Goal: Task Accomplishment & Management: Complete application form

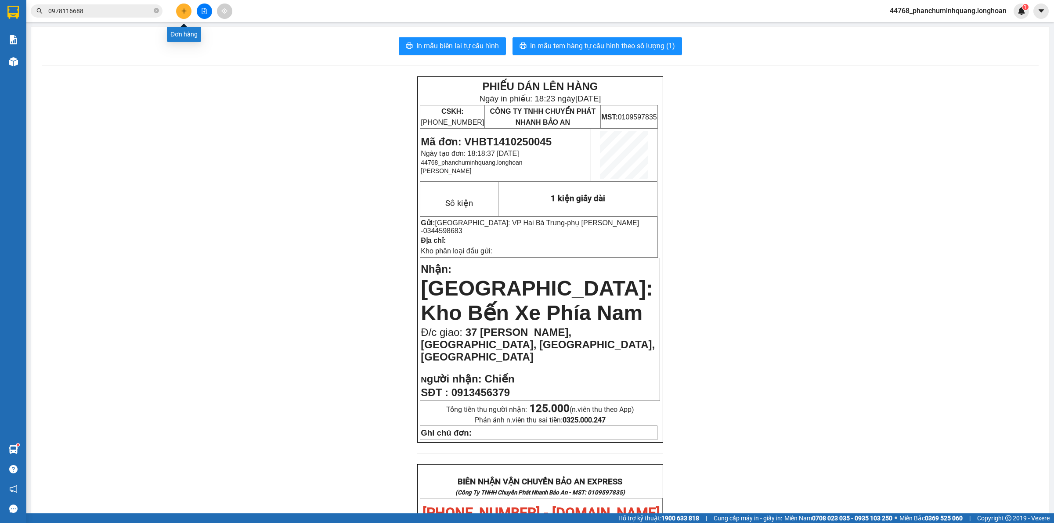
click at [186, 9] on icon "plus" at bounding box center [184, 11] width 6 height 6
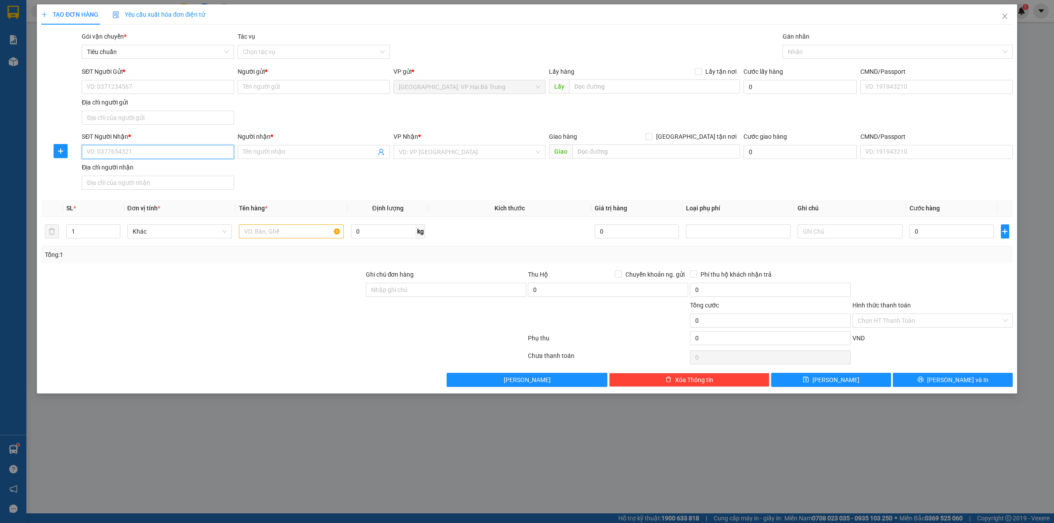
drag, startPoint x: 167, startPoint y: 154, endPoint x: 209, endPoint y: 154, distance: 41.7
click at [170, 154] on input "SĐT Người Nhận *" at bounding box center [158, 152] width 152 height 14
drag, startPoint x: 167, startPoint y: 172, endPoint x: 163, endPoint y: 163, distance: 9.8
click at [167, 172] on div "0582306666 - HẠNH" at bounding box center [158, 171] width 142 height 10
type input "0582306666"
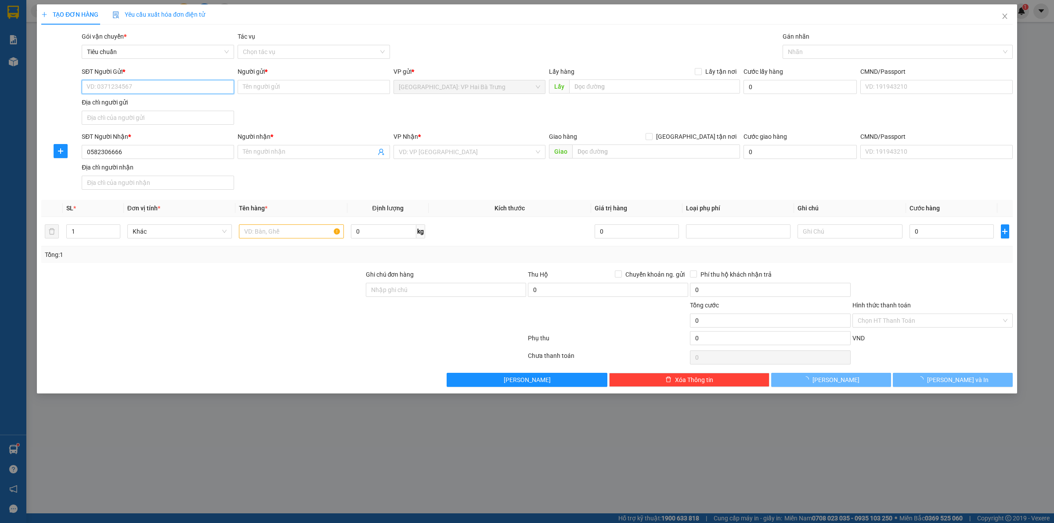
click at [159, 84] on input "SĐT Người Gửi *" at bounding box center [158, 87] width 152 height 14
click at [149, 108] on div "0846969886 - LINH" at bounding box center [158, 105] width 142 height 10
type input "0846969886"
type input "LINH"
type input "HẠNH"
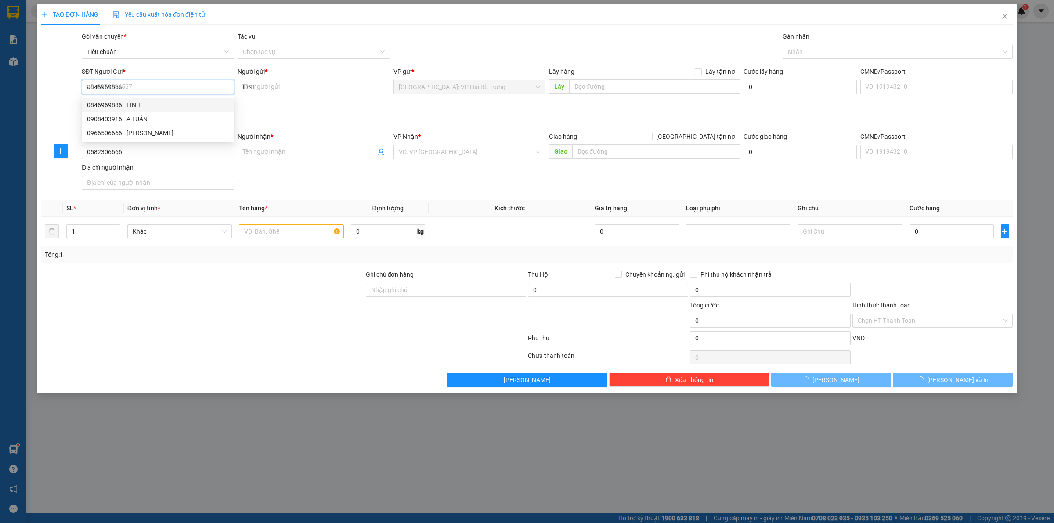
checkbox input "true"
type input "827 cách mạng tháng 8, [GEOGRAPHIC_DATA], [GEOGRAPHIC_DATA], hcm"
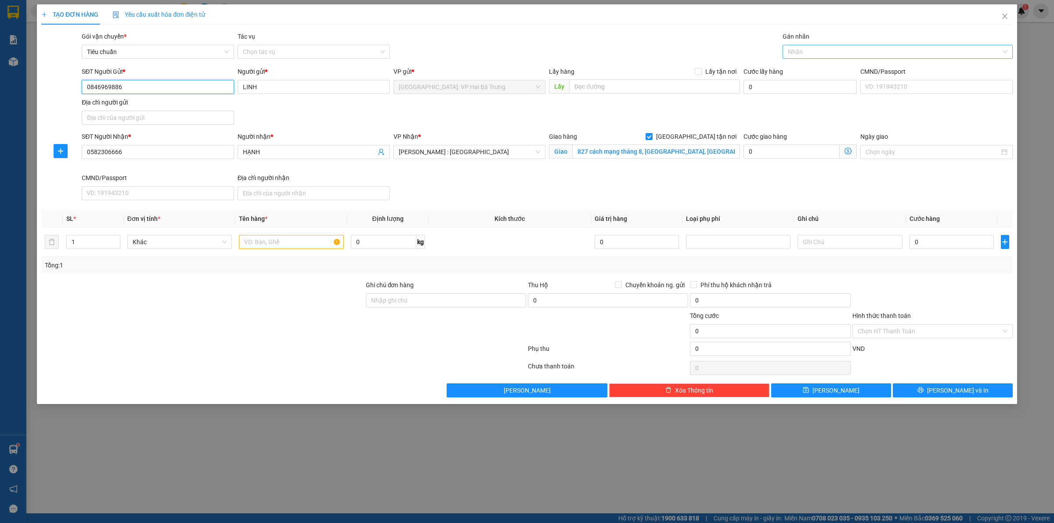
click at [824, 54] on div at bounding box center [893, 52] width 217 height 11
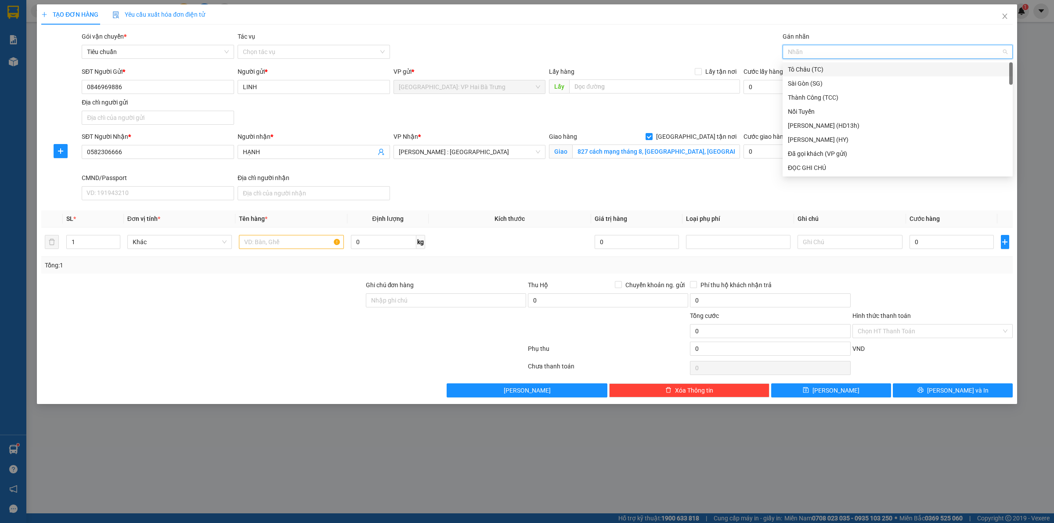
type input "G"
click at [816, 169] on div "[GEOGRAPHIC_DATA] tận nơi" at bounding box center [898, 168] width 220 height 10
click at [117, 238] on span "up" at bounding box center [115, 239] width 5 height 5
type input "3"
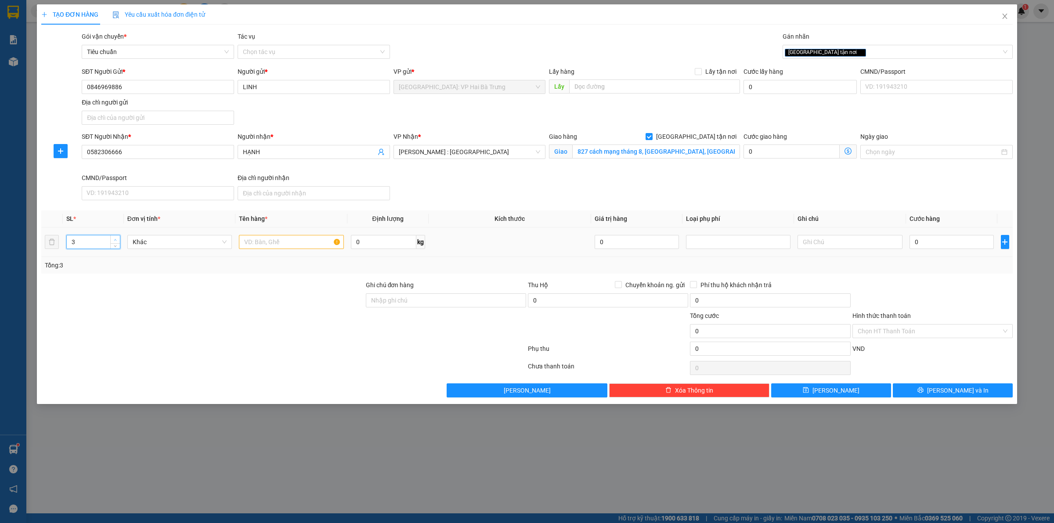
click at [117, 238] on span "up" at bounding box center [115, 239] width 5 height 5
click at [258, 245] on input "text" at bounding box center [291, 242] width 105 height 14
type input "3 kiện bọc pe"
type input "7"
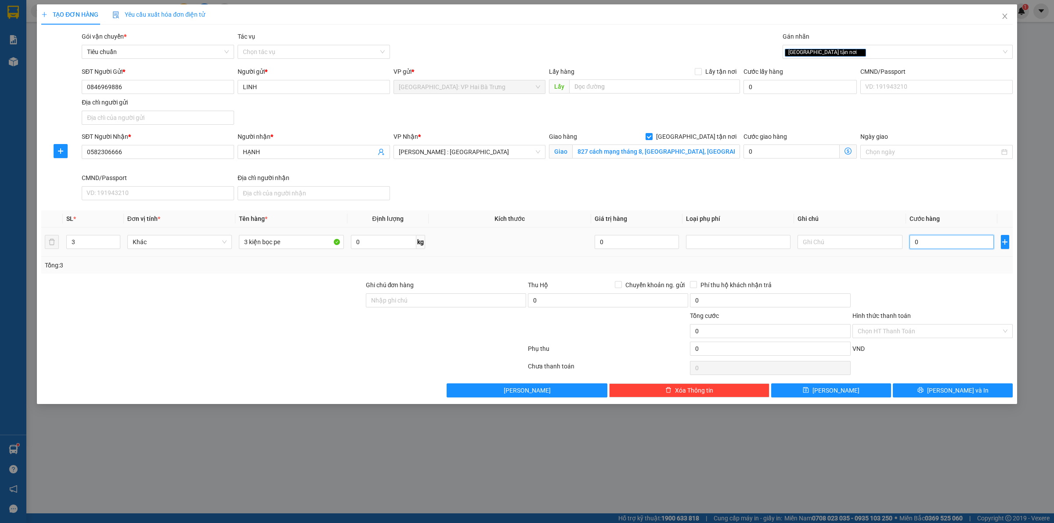
type input "7"
type input "75"
type input "750"
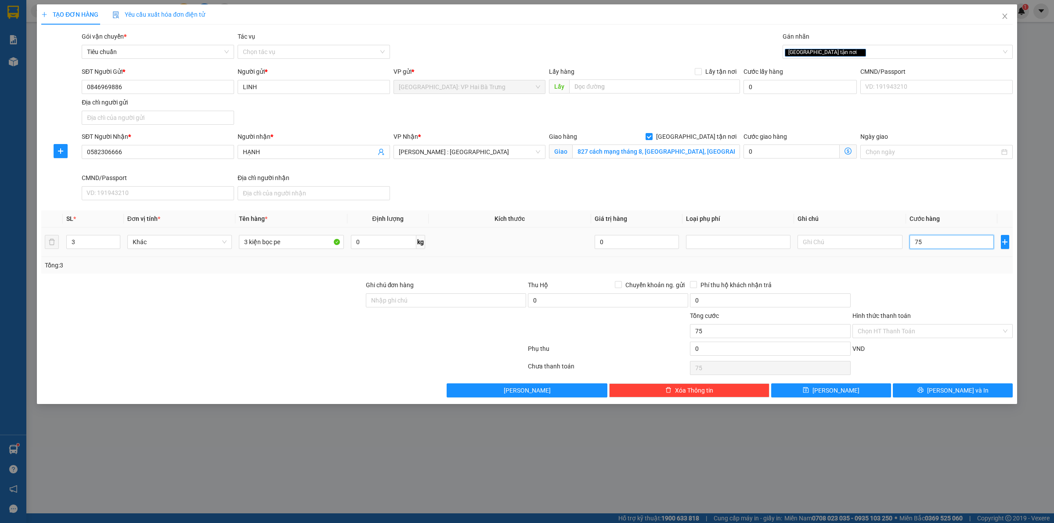
type input "750"
type input "7.500"
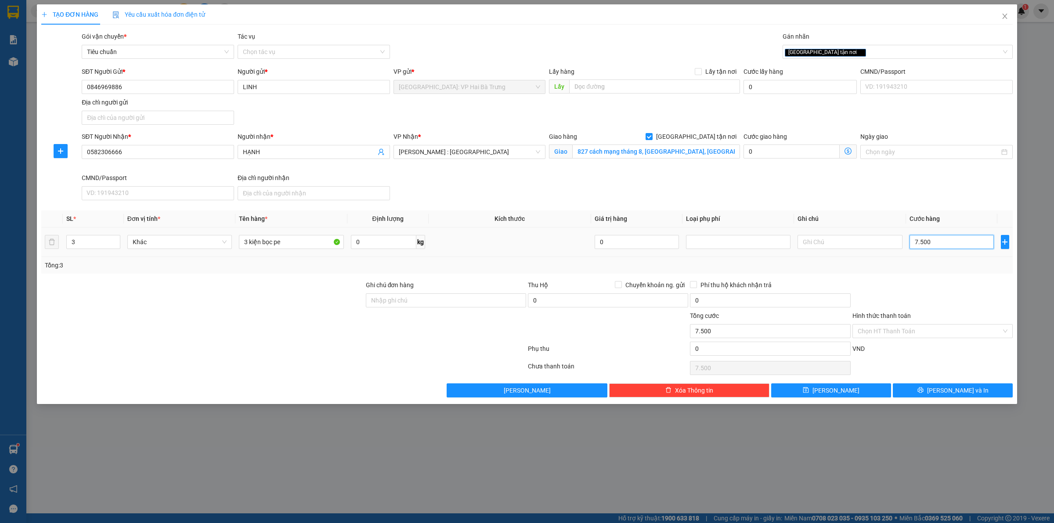
type input "75.000"
type input "750.000"
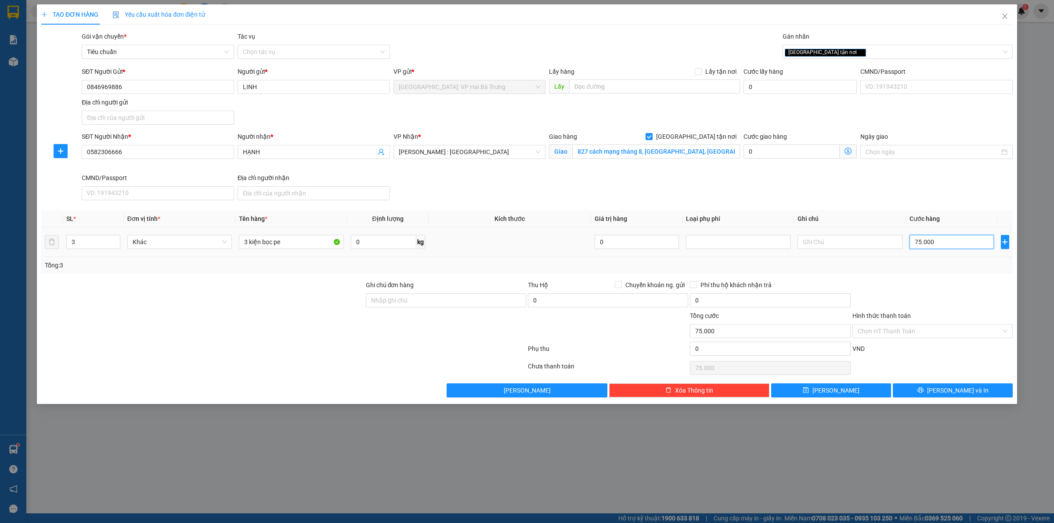
type input "750.000"
click at [849, 49] on div "[GEOGRAPHIC_DATA] tận nơi" at bounding box center [893, 52] width 217 height 11
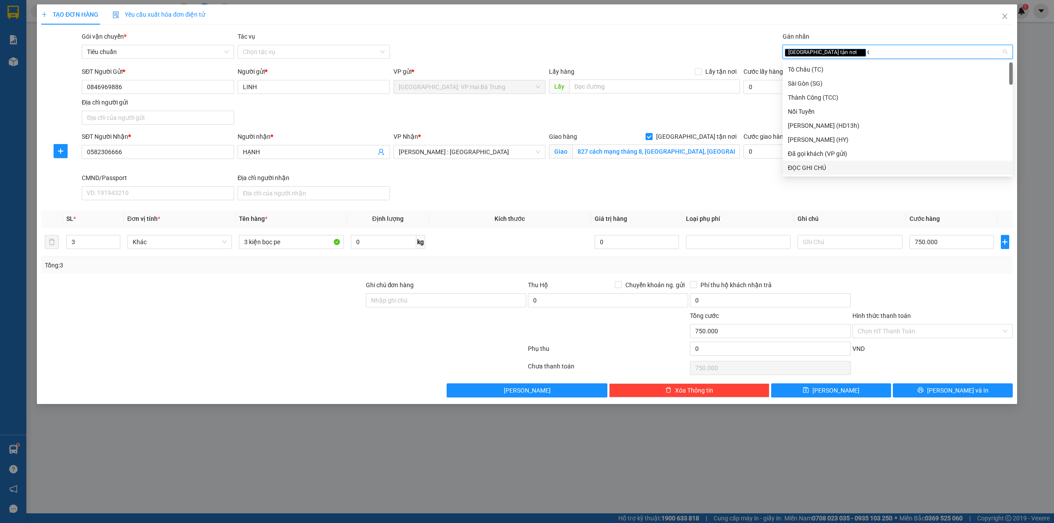
type input "d"
type input "đ"
click at [831, 84] on div "Đã gọi khách (VP gửi)" at bounding box center [898, 84] width 220 height 10
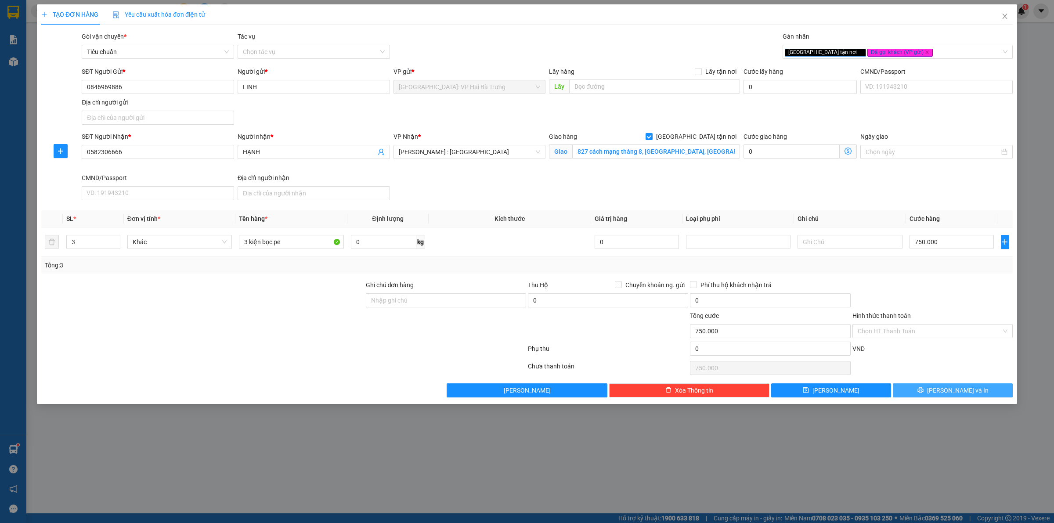
click at [930, 392] on button "[PERSON_NAME] và In" at bounding box center [953, 390] width 120 height 14
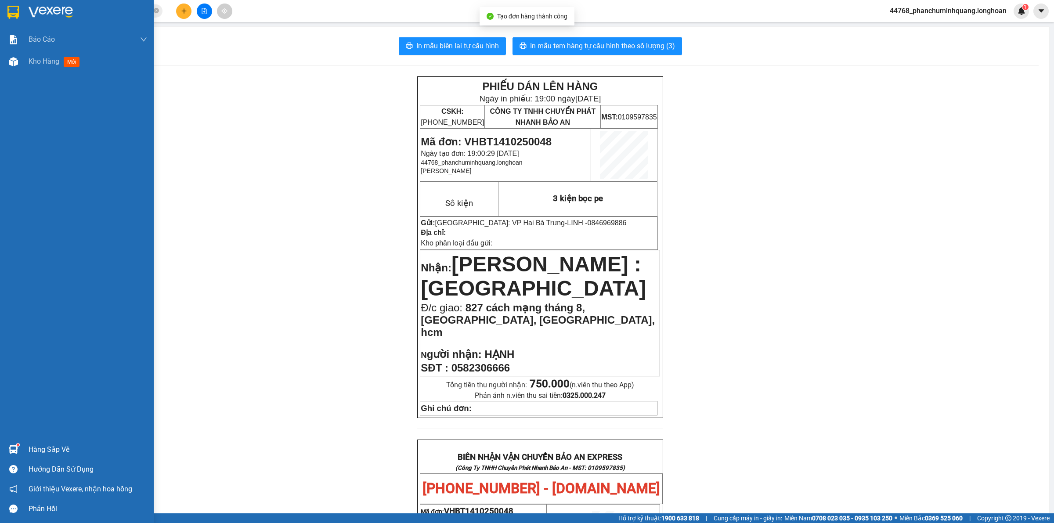
click at [9, 9] on img at bounding box center [12, 12] width 11 height 13
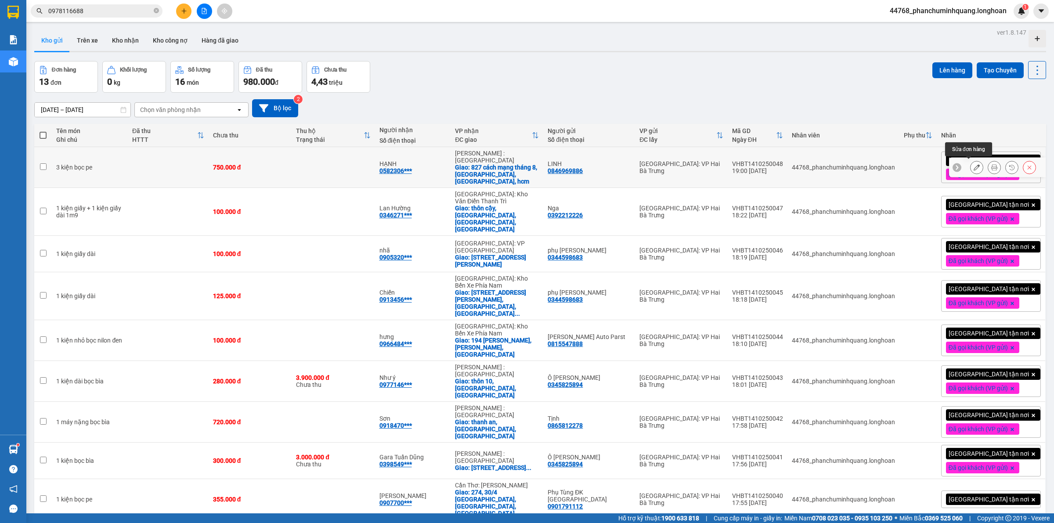
click at [974, 164] on icon at bounding box center [977, 167] width 6 height 6
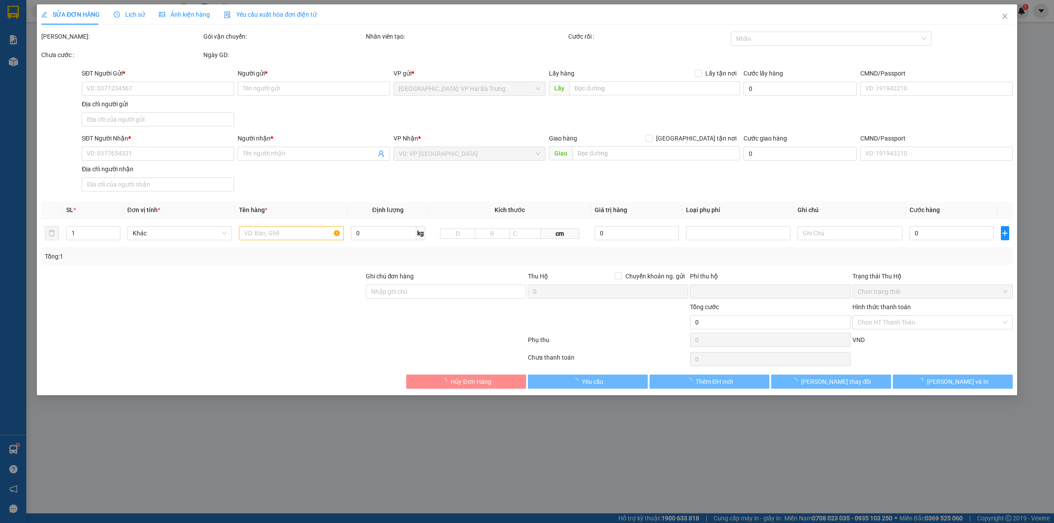
type input "0846969886"
type input "LINH"
type input "0582306666"
type input "HẠNH"
checkbox input "true"
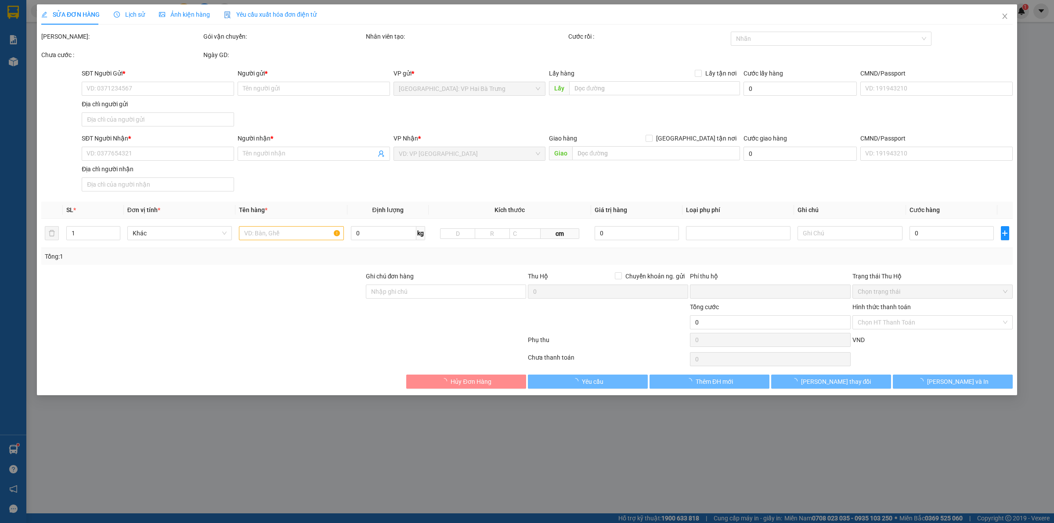
type input "827 cách mạng tháng 8, [GEOGRAPHIC_DATA], [GEOGRAPHIC_DATA], hcm"
type input "0"
type input "750.000"
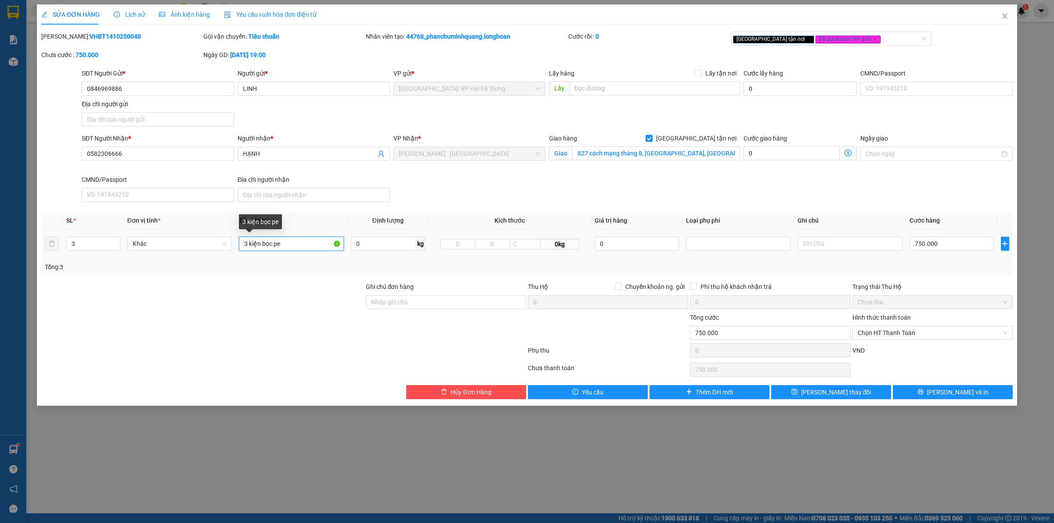
drag, startPoint x: 292, startPoint y: 246, endPoint x: 416, endPoint y: 237, distance: 124.2
click at [301, 242] on input "3 kiện bọc pe" at bounding box center [291, 244] width 105 height 14
type input "3 kiện bọc pe (laptop)"
click at [930, 396] on button "[PERSON_NAME] và In" at bounding box center [953, 392] width 120 height 14
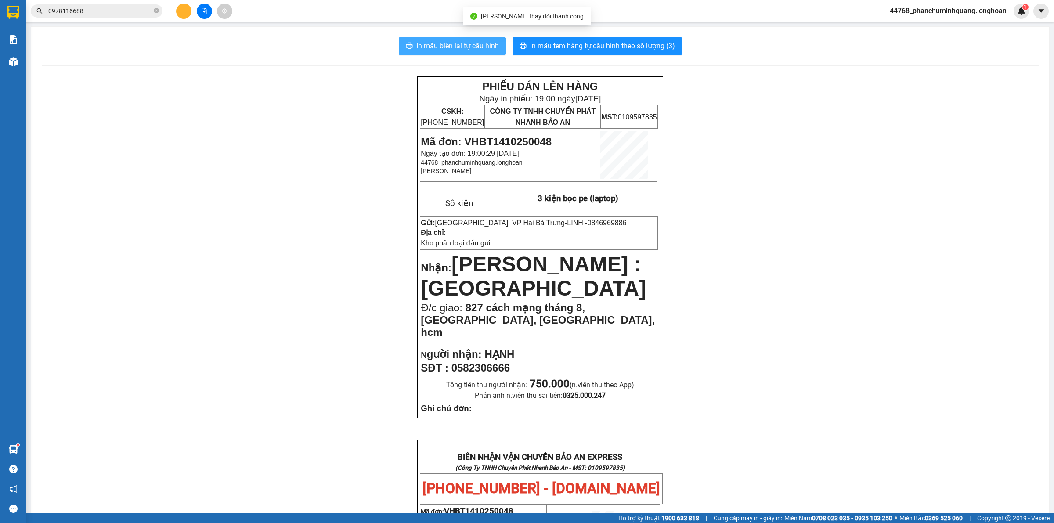
click at [486, 40] on button "In mẫu biên lai tự cấu hình" at bounding box center [452, 46] width 107 height 18
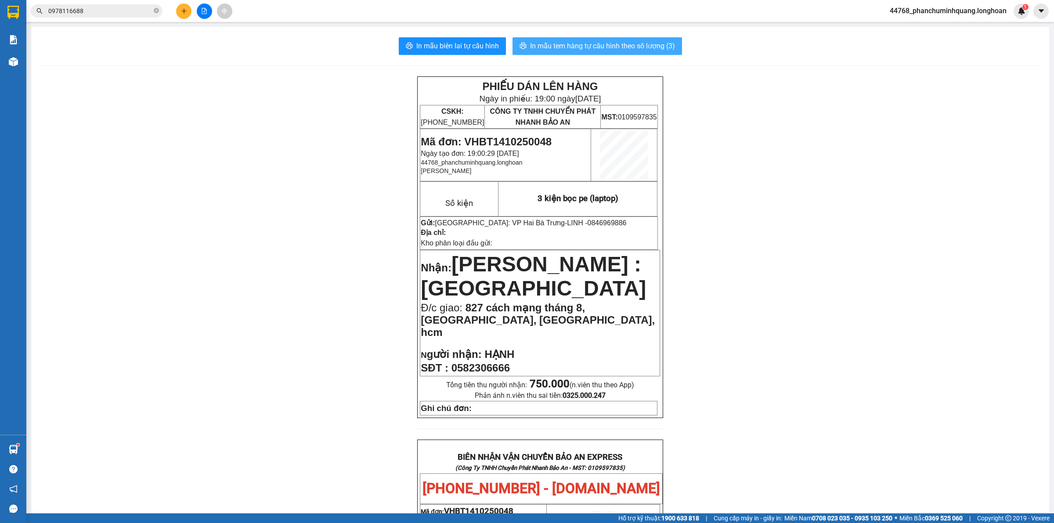
click at [601, 40] on span "In mẫu tem hàng tự cấu hình theo số lượng (3)" at bounding box center [602, 45] width 145 height 11
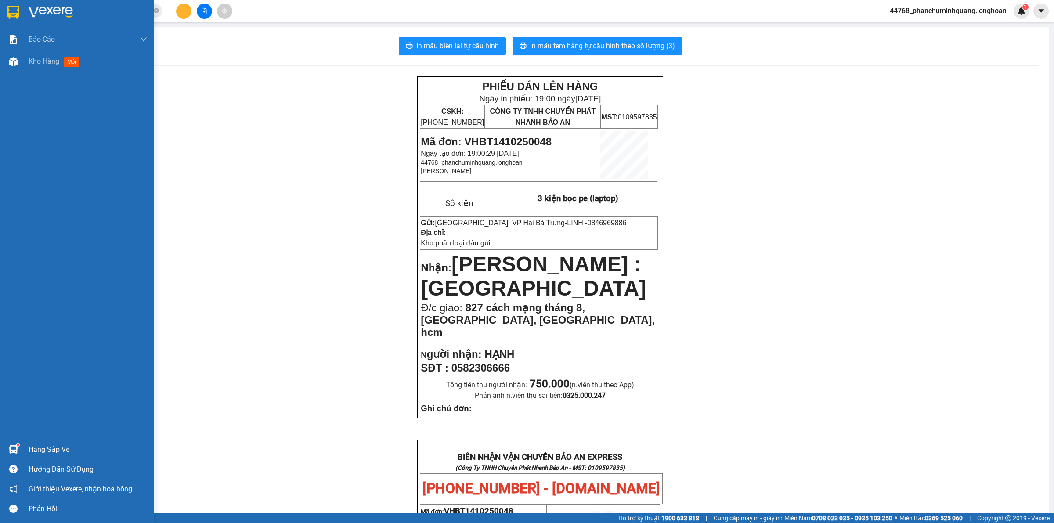
click at [12, 11] on img at bounding box center [12, 12] width 11 height 13
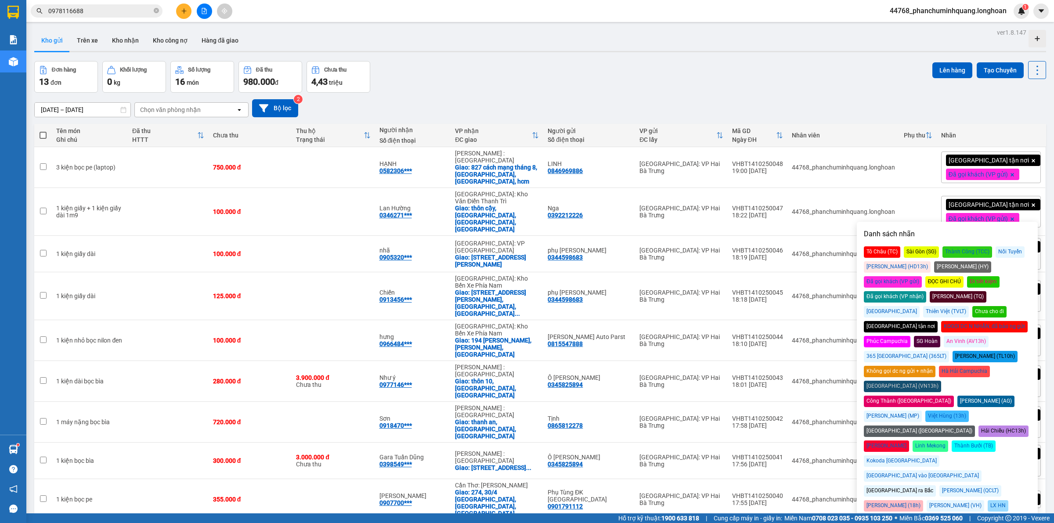
click at [800, 7] on div "Kết quả tìm kiếm ( 14 ) Bộ lọc Mã ĐH Trạng thái Món hàng Thu hộ Tổng cước Chưa …" at bounding box center [527, 11] width 1054 height 22
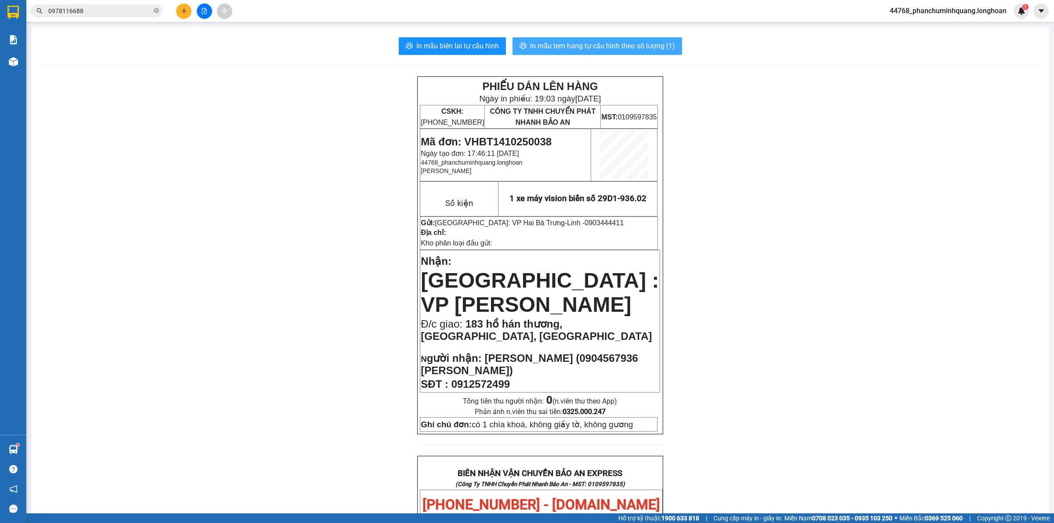
click at [613, 44] on span "In mẫu tem hàng tự cấu hình theo số lượng (1)" at bounding box center [602, 45] width 145 height 11
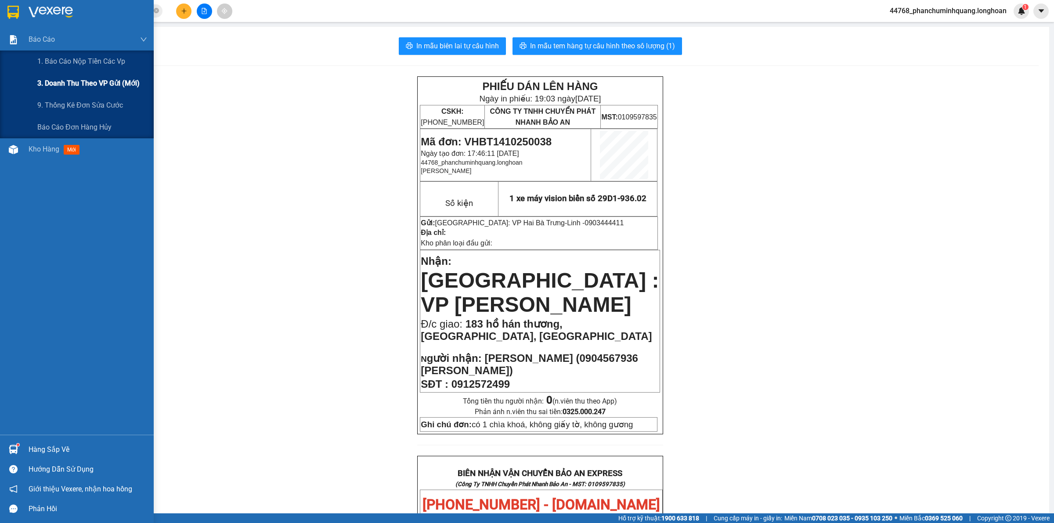
click at [52, 80] on span "3. Doanh Thu theo VP Gửi (mới)" at bounding box center [88, 83] width 102 height 11
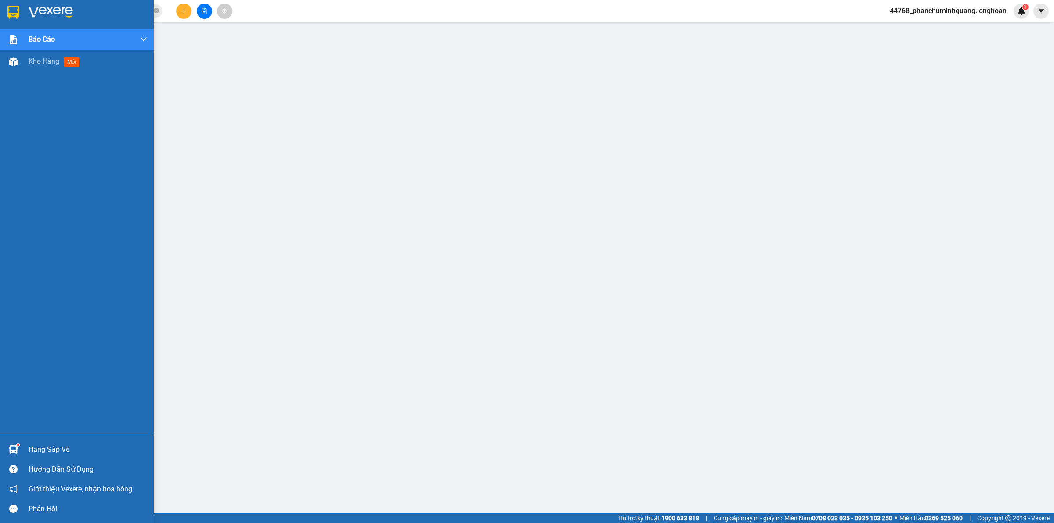
click at [12, 12] on img at bounding box center [12, 12] width 11 height 13
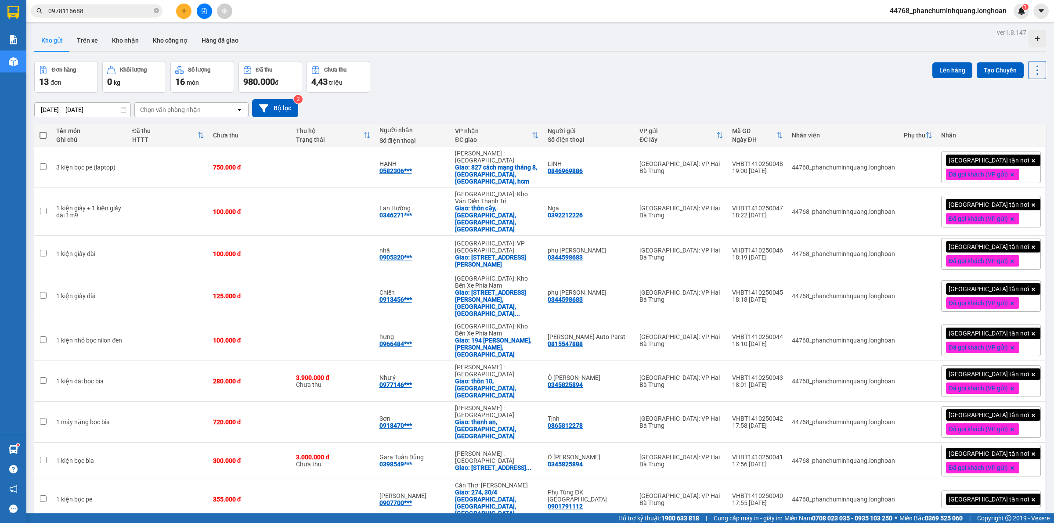
drag, startPoint x: 670, startPoint y: 55, endPoint x: 661, endPoint y: 53, distance: 9.5
click at [671, 54] on div "ver 1.8.147 Kho gửi Trên xe Kho nhận Kho công nợ Hàng đã giao Đơn hàng 13 đơn K…" at bounding box center [540, 387] width 1019 height 722
click at [986, 65] on button "Tạo Chuyến" at bounding box center [1000, 70] width 47 height 16
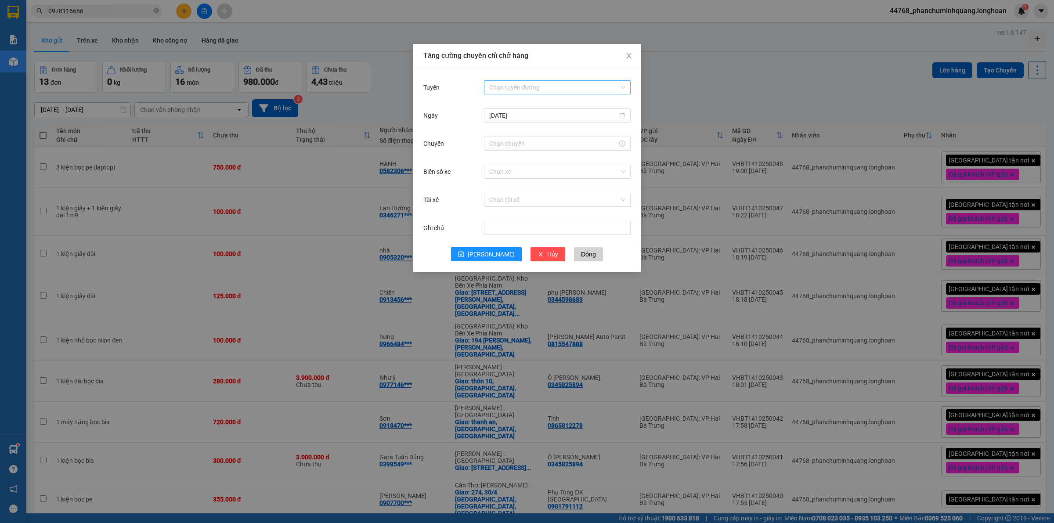
click at [534, 86] on input "Tuyến" at bounding box center [554, 87] width 130 height 13
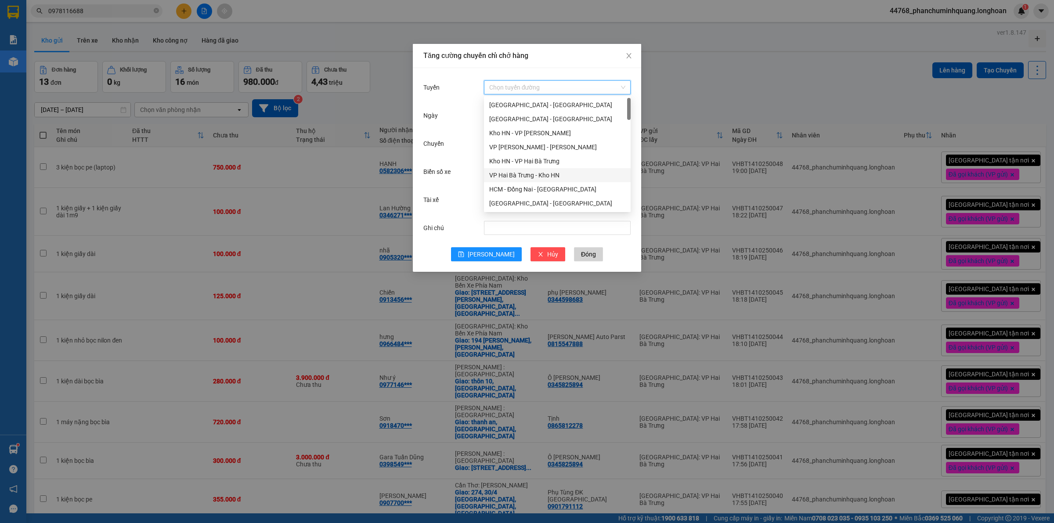
click at [534, 173] on div "VP Hai Bà Trưng - Kho HN" at bounding box center [557, 175] width 136 height 10
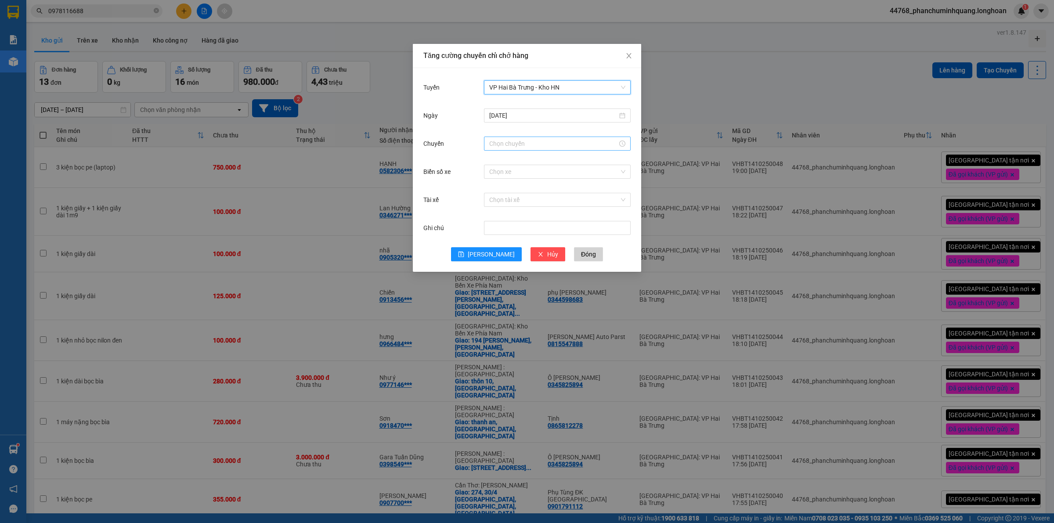
click at [564, 144] on input "Chuyến" at bounding box center [553, 144] width 128 height 10
drag, startPoint x: 500, startPoint y: 261, endPoint x: 542, endPoint y: 242, distance: 46.2
click at [499, 262] on link "Bây giờ" at bounding box center [499, 262] width 21 height 7
click at [516, 279] on span "OK" at bounding box center [520, 277] width 8 height 10
type input "19:40"
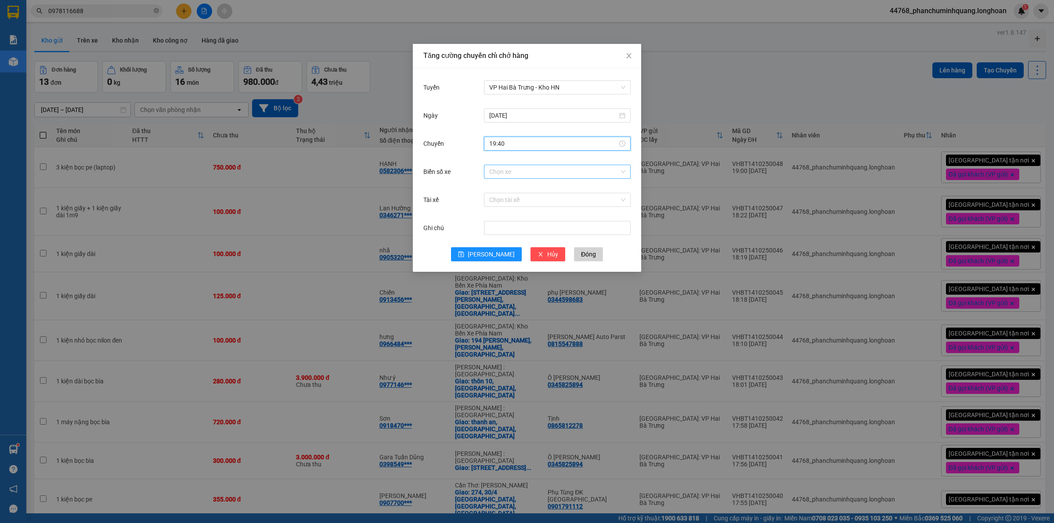
click at [549, 172] on input "Biển số xe" at bounding box center [554, 171] width 130 height 13
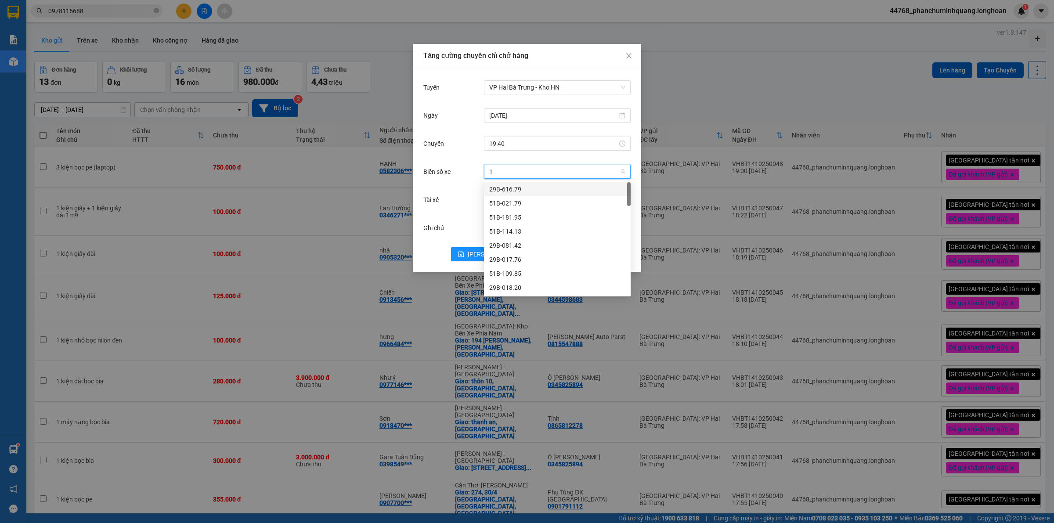
type input "14"
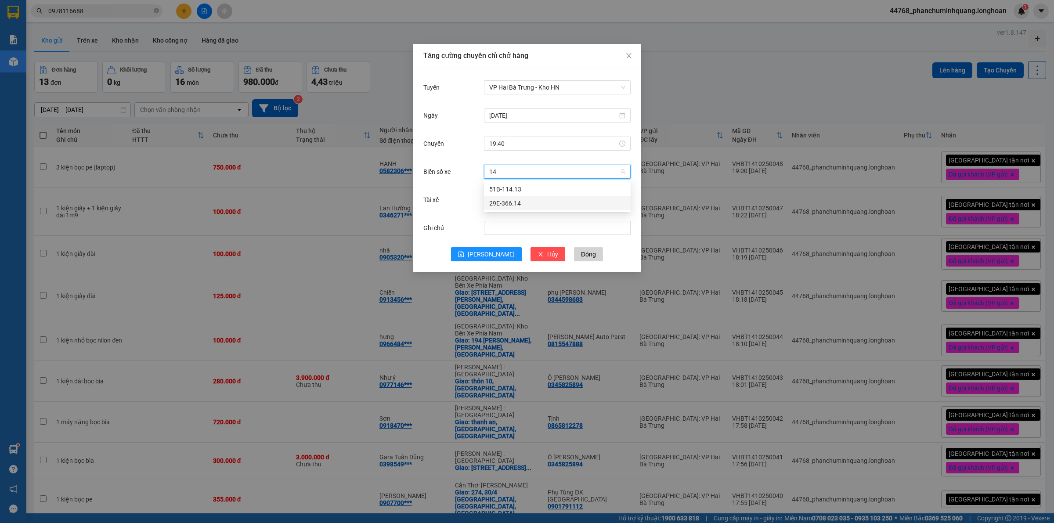
click at [536, 204] on div "29E-366.14" at bounding box center [557, 204] width 136 height 10
click at [543, 200] on input "Tài xế" at bounding box center [554, 199] width 130 height 13
type input "Phương"
click at [540, 216] on div "[PERSON_NAME] 0337.522.911" at bounding box center [557, 218] width 136 height 10
click at [495, 258] on span "[PERSON_NAME]" at bounding box center [491, 254] width 47 height 10
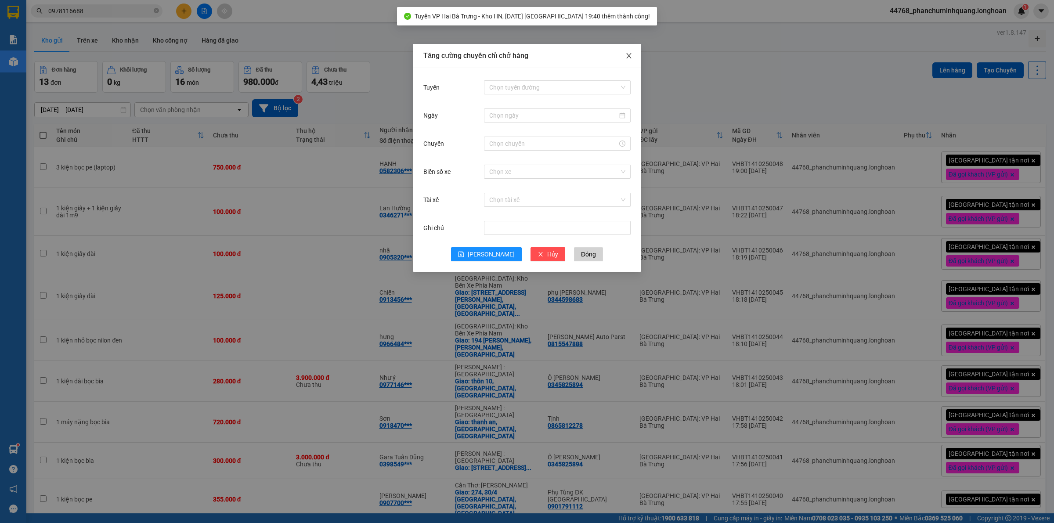
click at [635, 54] on span "Close" at bounding box center [629, 56] width 25 height 25
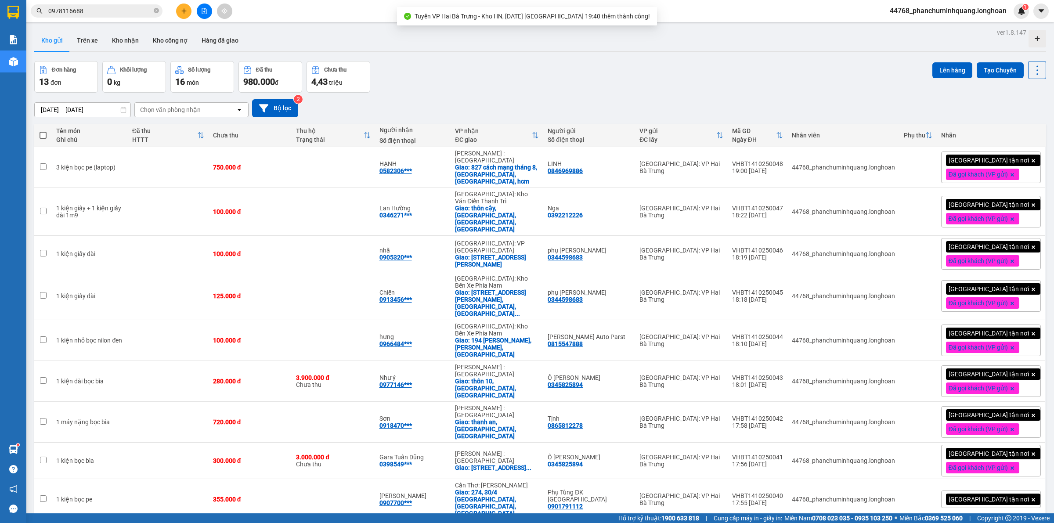
click at [40, 137] on span at bounding box center [43, 135] width 7 height 7
click at [43, 131] on input "checkbox" at bounding box center [43, 131] width 0 height 0
checkbox input "true"
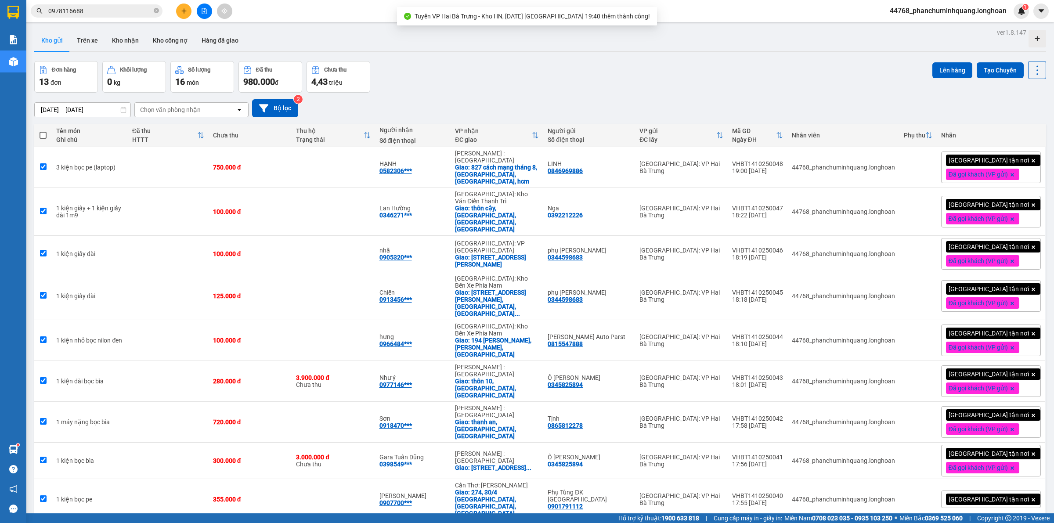
checkbox input "true"
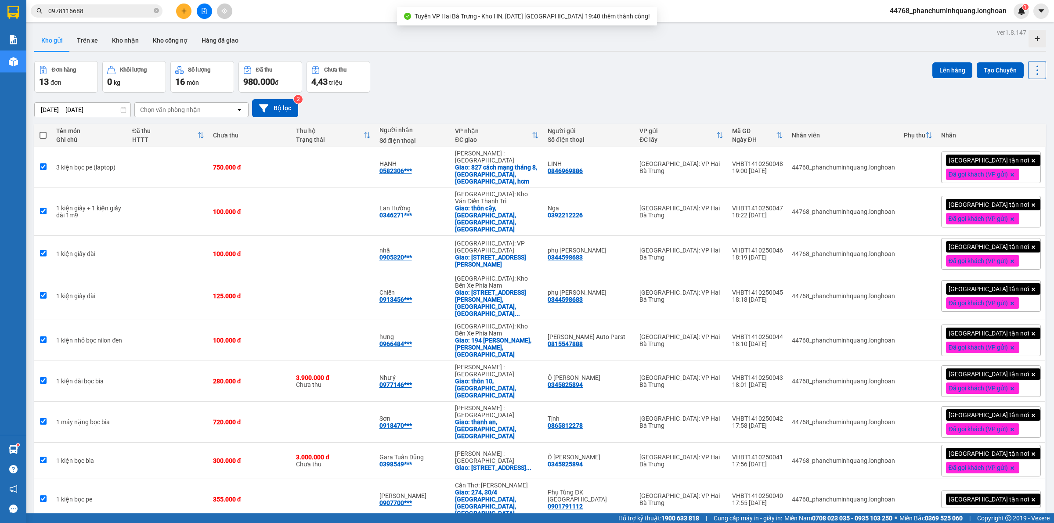
checkbox input "true"
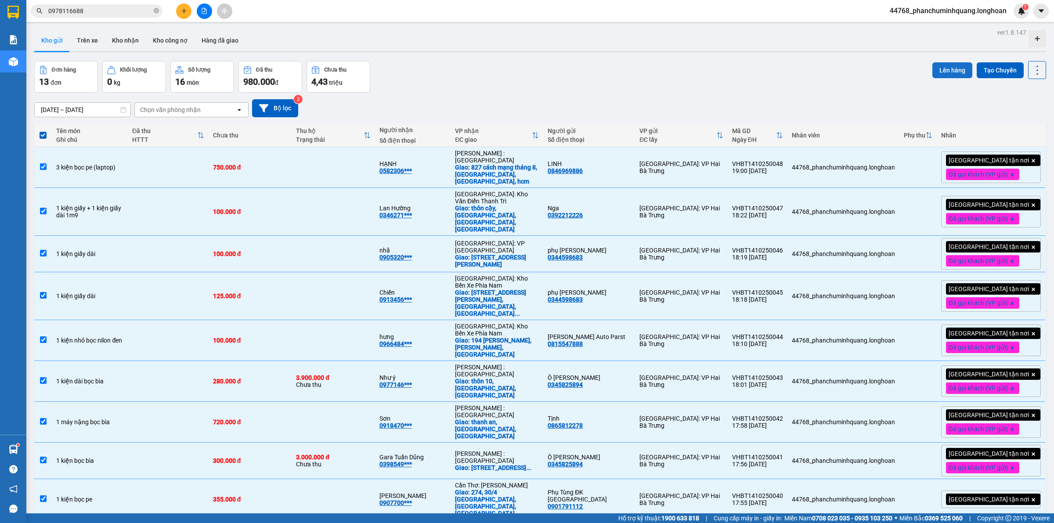
click at [949, 73] on button "Lên hàng" at bounding box center [952, 70] width 40 height 16
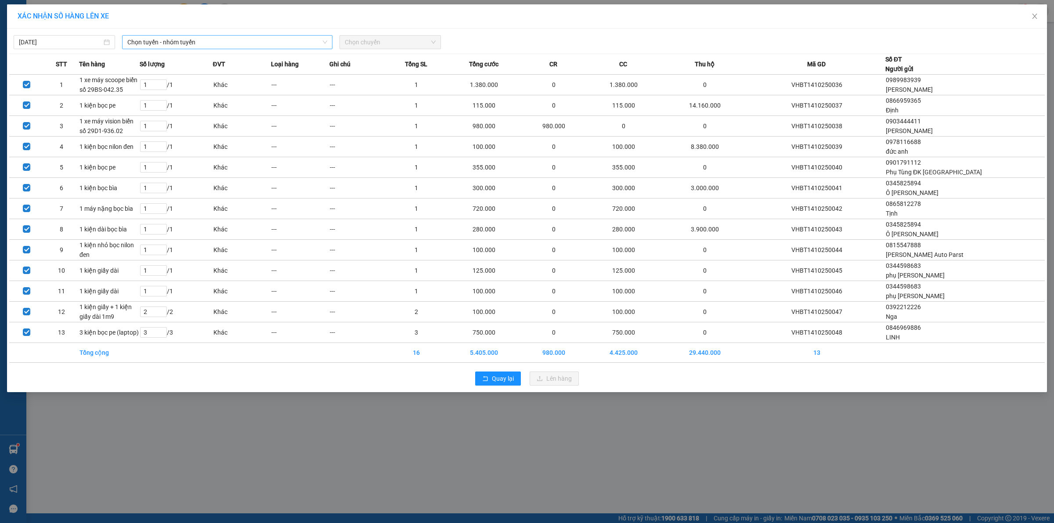
click at [310, 43] on span "Chọn tuyến - nhóm tuyến" at bounding box center [227, 42] width 200 height 13
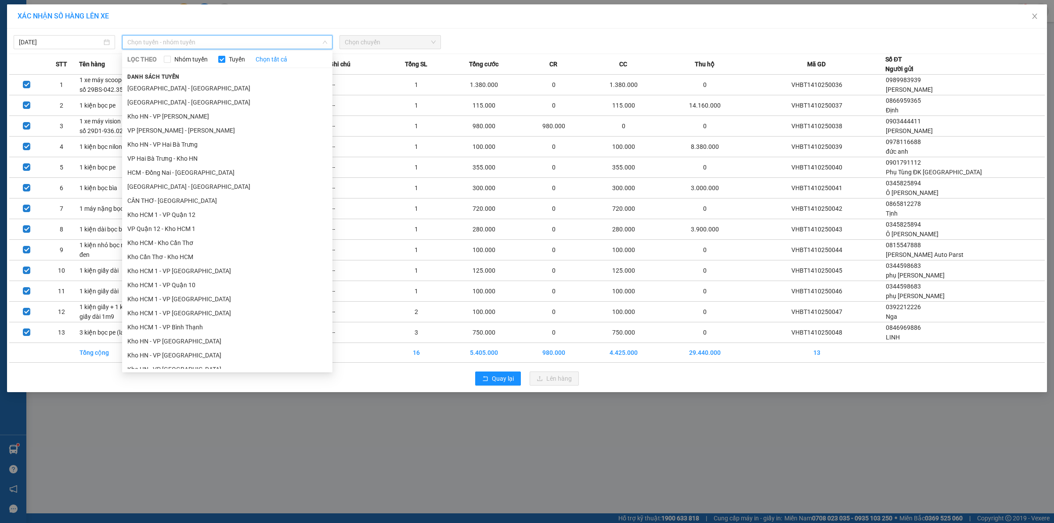
drag, startPoint x: 146, startPoint y: 155, endPoint x: 268, endPoint y: 55, distance: 157.7
click at [146, 154] on li "VP Hai Bà Trưng - Kho HN" at bounding box center [227, 159] width 210 height 14
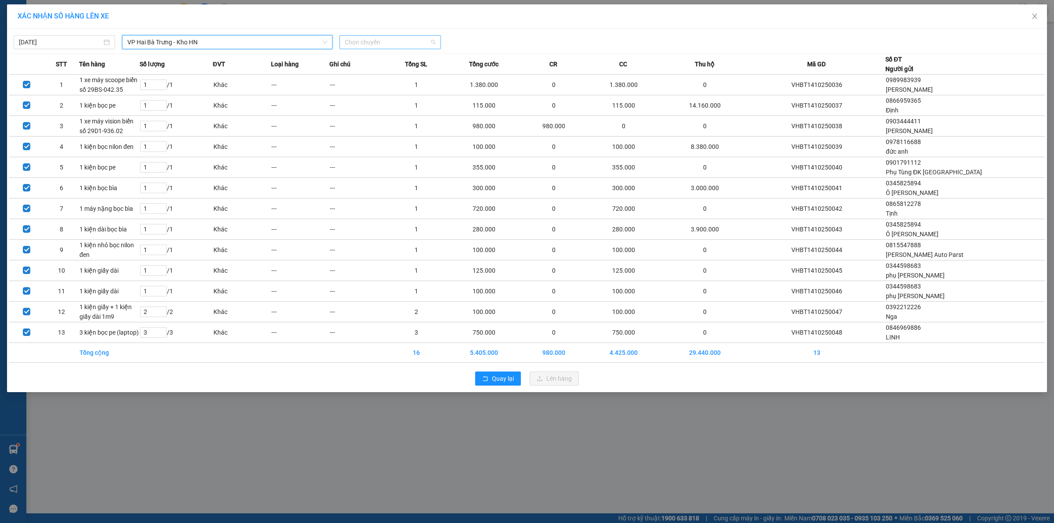
drag, startPoint x: 365, startPoint y: 40, endPoint x: 392, endPoint y: 47, distance: 28.4
click at [365, 40] on span "Chọn chuyến" at bounding box center [390, 42] width 91 height 13
click at [373, 85] on div "19:40 (TC) - 29E-366.14" at bounding box center [379, 88] width 69 height 10
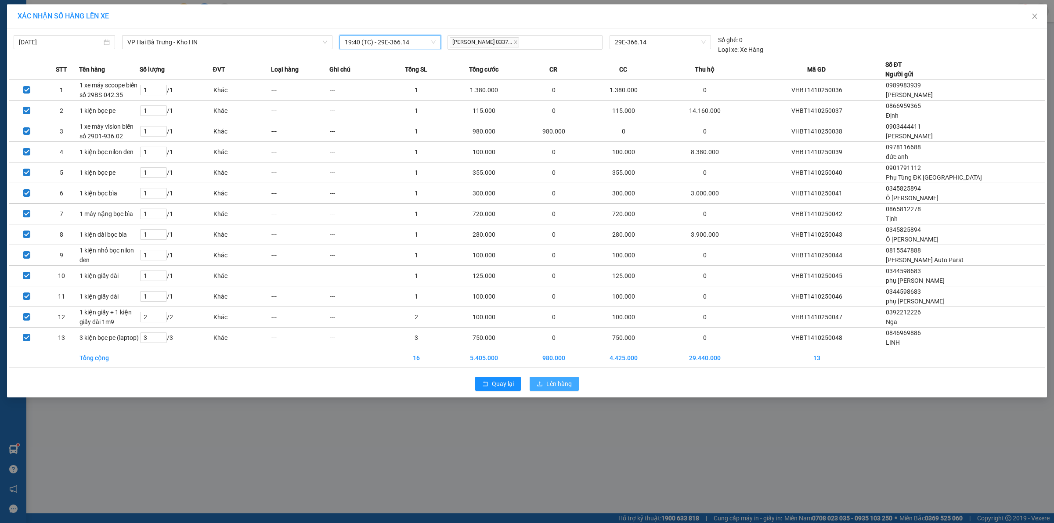
click at [571, 381] on span "Lên hàng" at bounding box center [558, 384] width 25 height 10
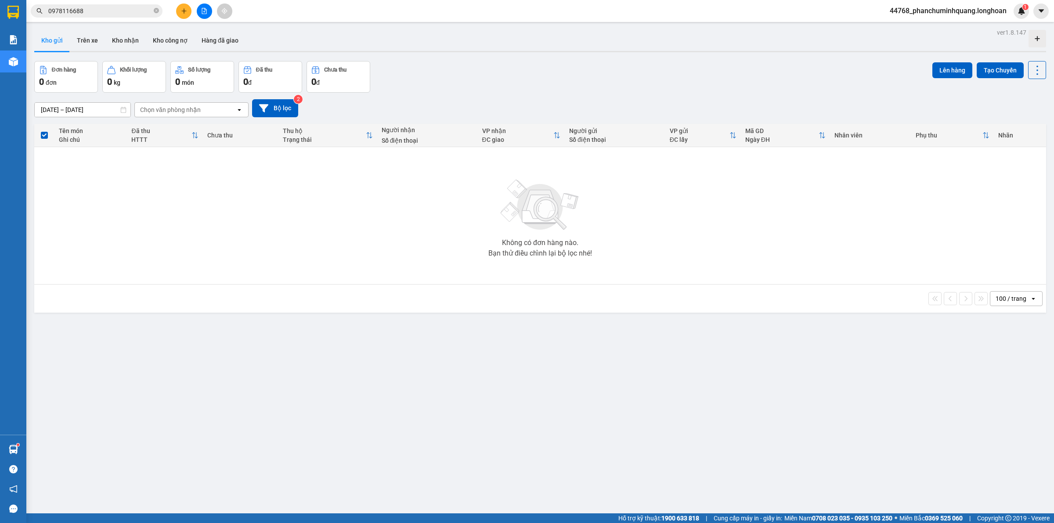
click at [203, 10] on icon "file-add" at bounding box center [204, 11] width 6 height 6
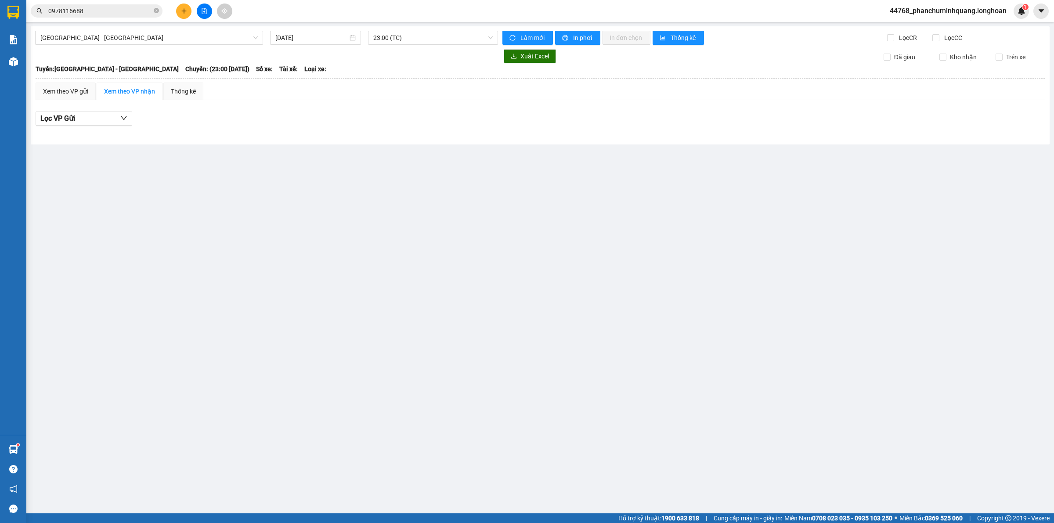
drag, startPoint x: 210, startPoint y: 36, endPoint x: 211, endPoint y: 45, distance: 9.3
click at [211, 36] on span "[GEOGRAPHIC_DATA] - [GEOGRAPHIC_DATA]" at bounding box center [148, 37] width 217 height 13
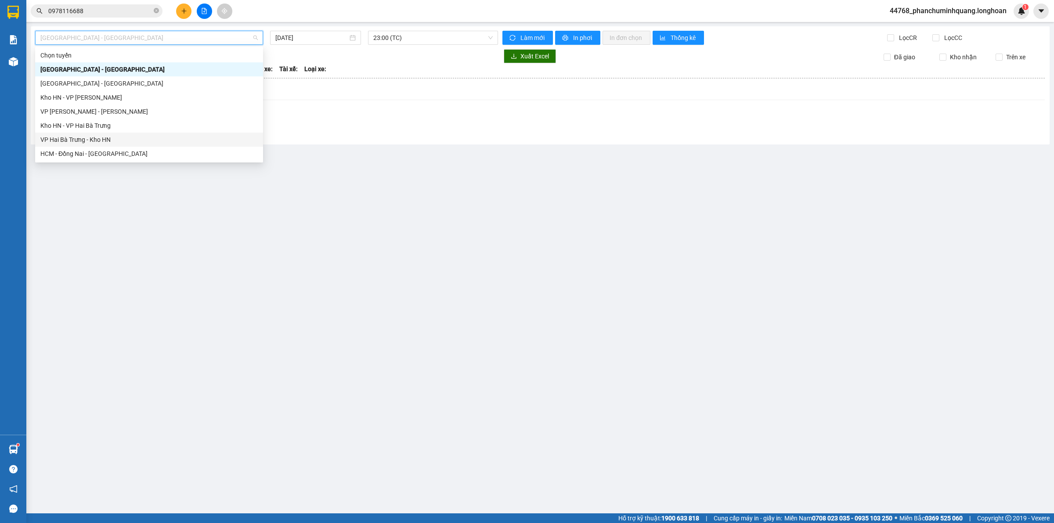
click at [102, 139] on div "VP Hai Bà Trưng - Kho HN" at bounding box center [148, 140] width 217 height 10
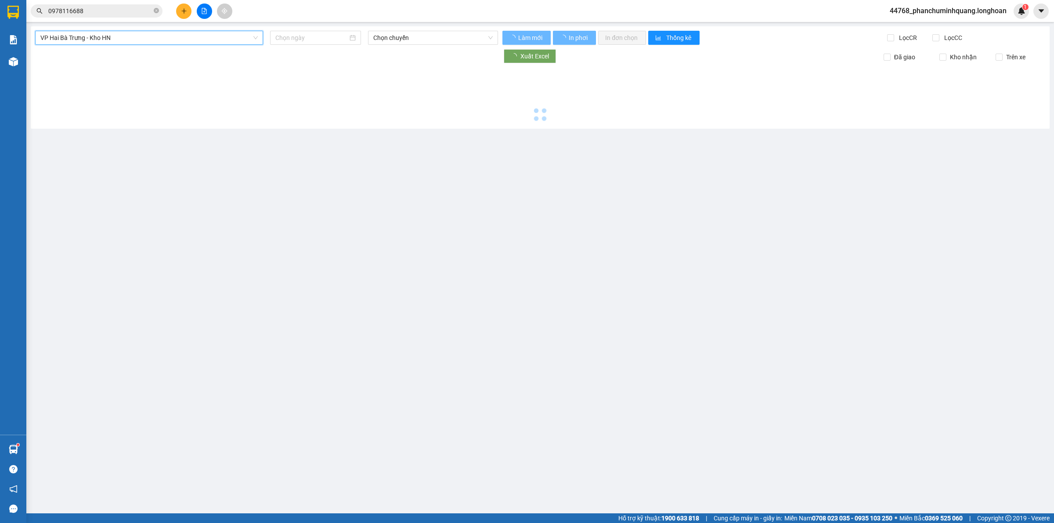
type input "[DATE]"
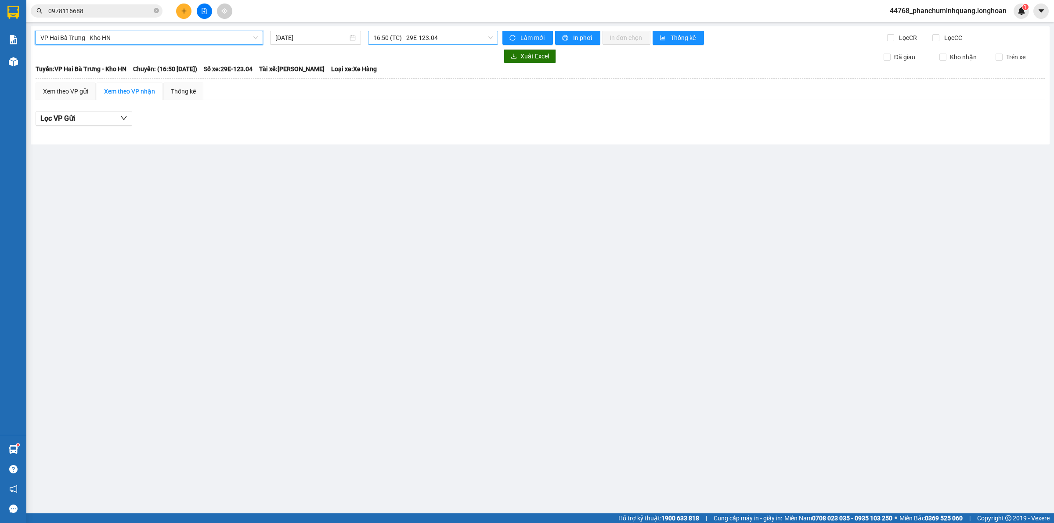
click at [390, 36] on span "16:50 (TC) - 29E-123.04" at bounding box center [432, 37] width 119 height 13
click at [392, 79] on div "19:40 (TC) - 29E-366.14" at bounding box center [407, 84] width 69 height 10
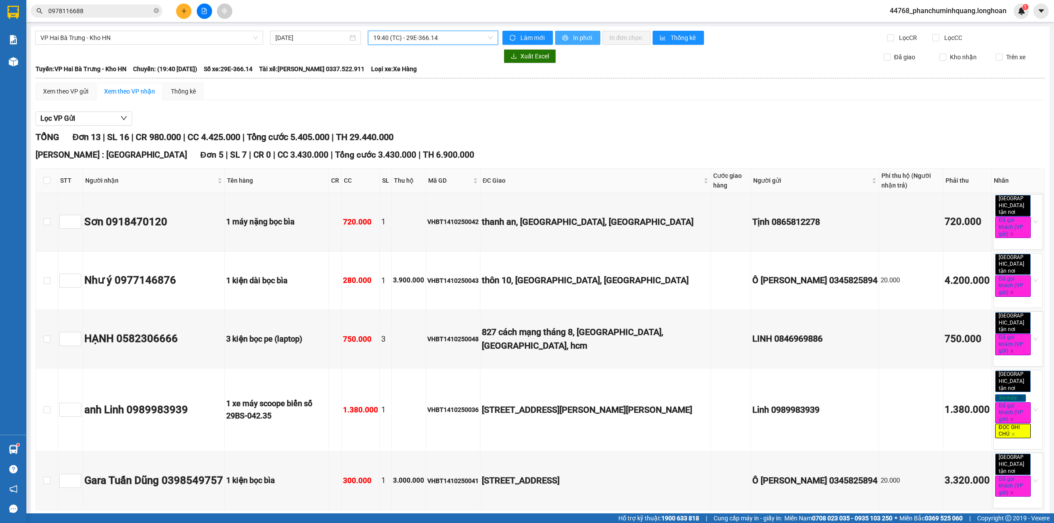
click at [582, 37] on span "In phơi" at bounding box center [583, 38] width 20 height 10
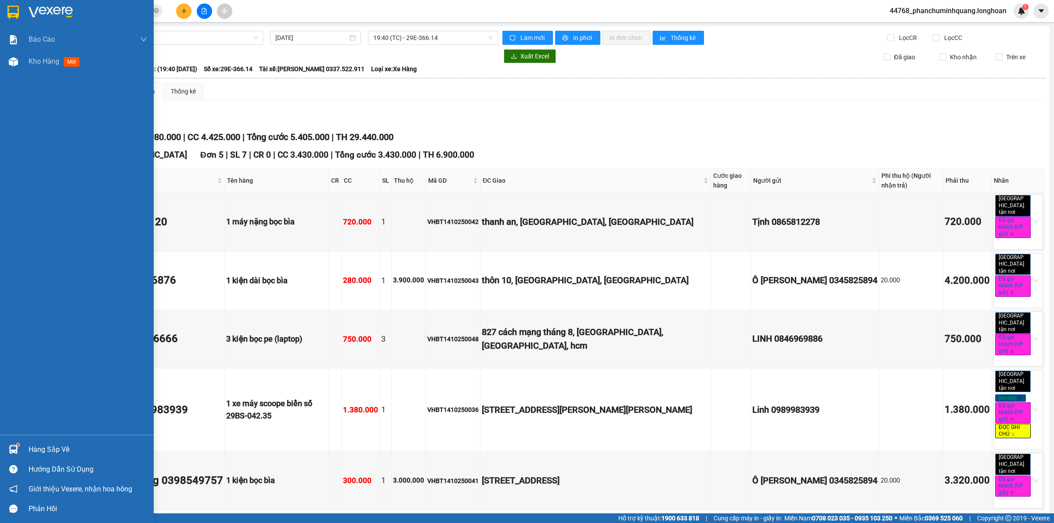
click at [18, 9] on img at bounding box center [12, 12] width 11 height 13
